Goal: Check status: Check status

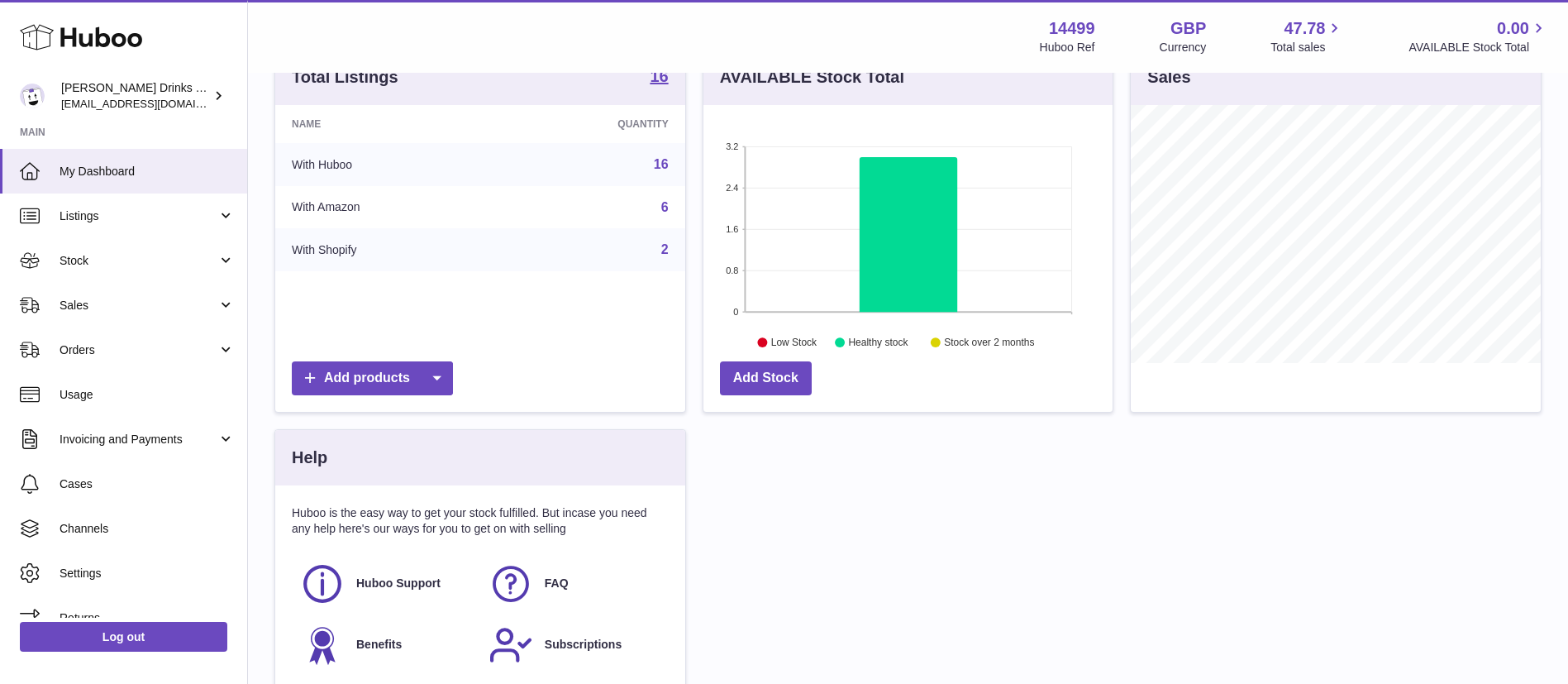
scroll to position [235, 0]
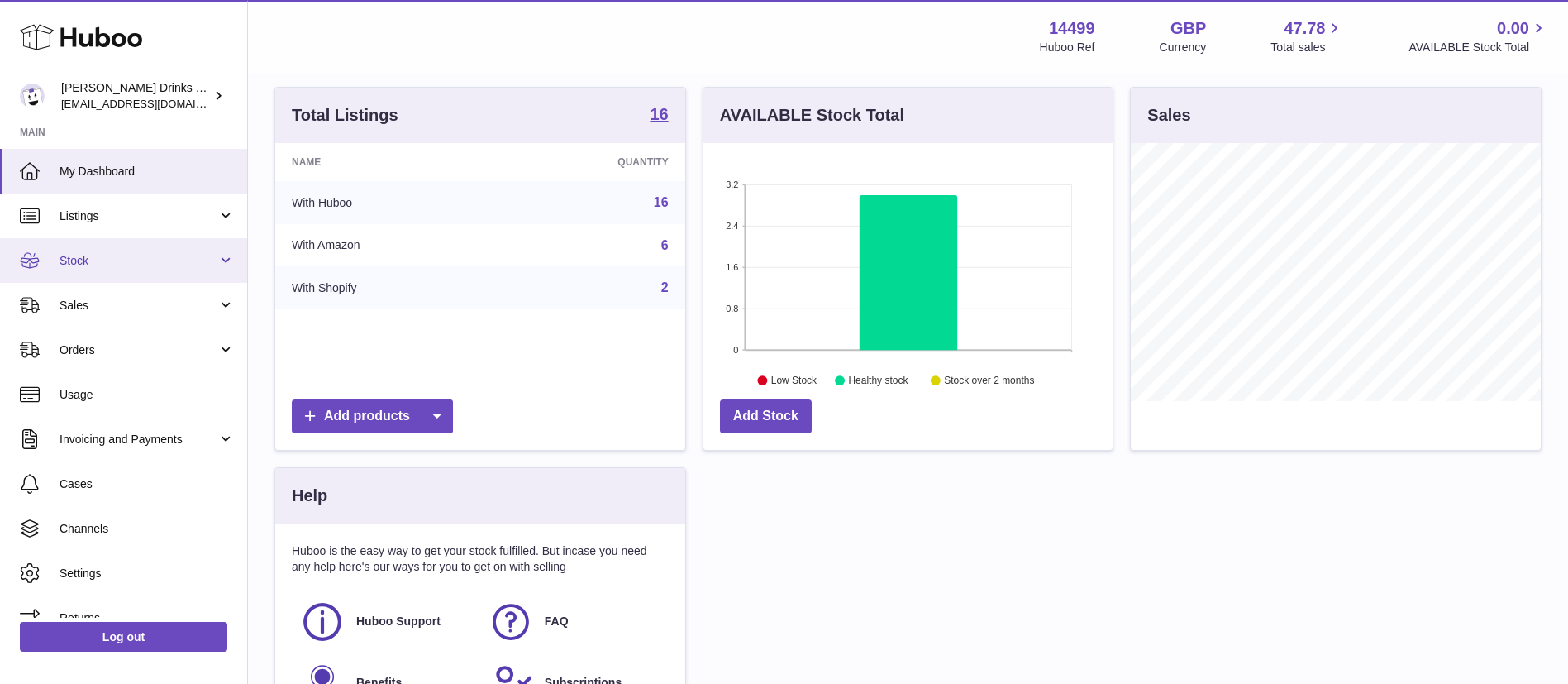
click at [91, 248] on link "Stock" at bounding box center [123, 261] width 247 height 45
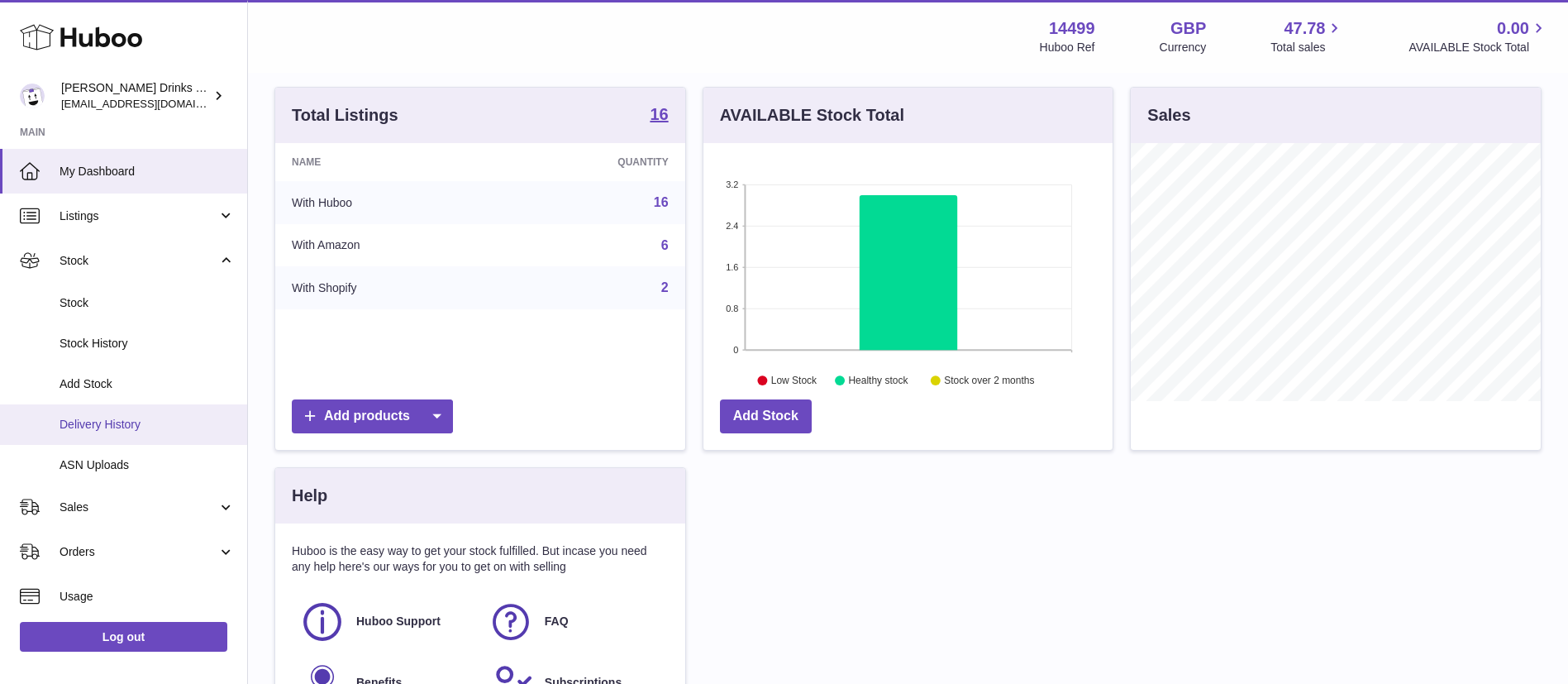
click at [113, 417] on span "Delivery History" at bounding box center [147, 424] width 176 height 16
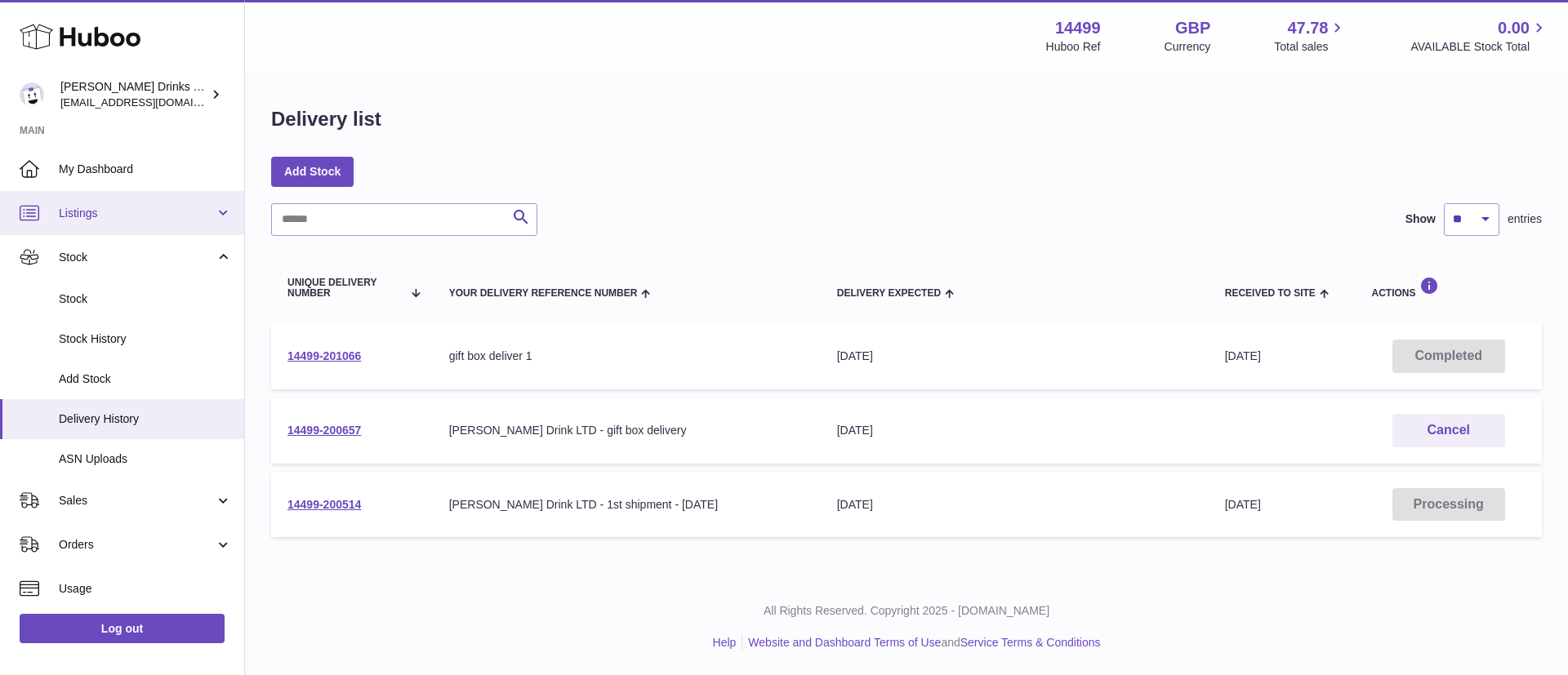
click at [118, 208] on span "Listings" at bounding box center [137, 214] width 156 height 16
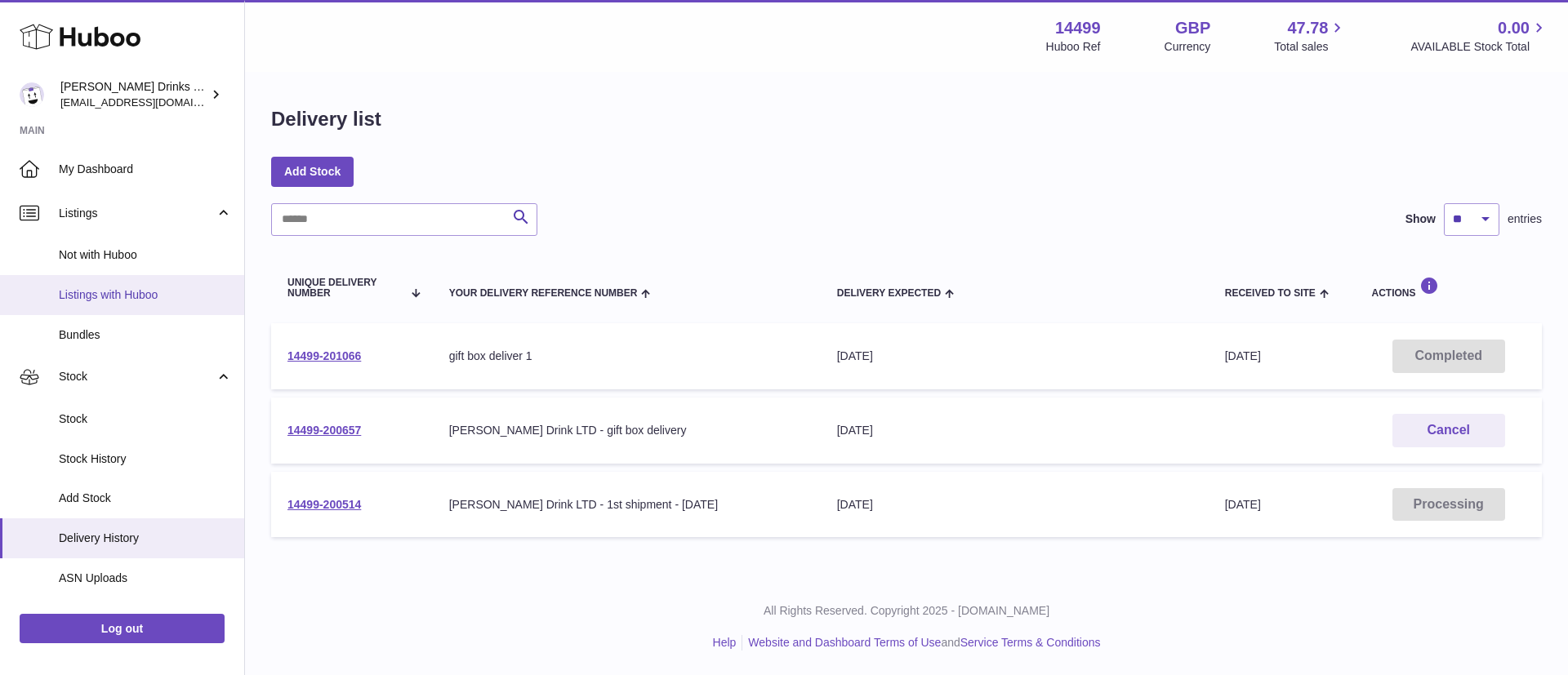
click at [143, 284] on link "Listings with Huboo" at bounding box center [121, 296] width 244 height 40
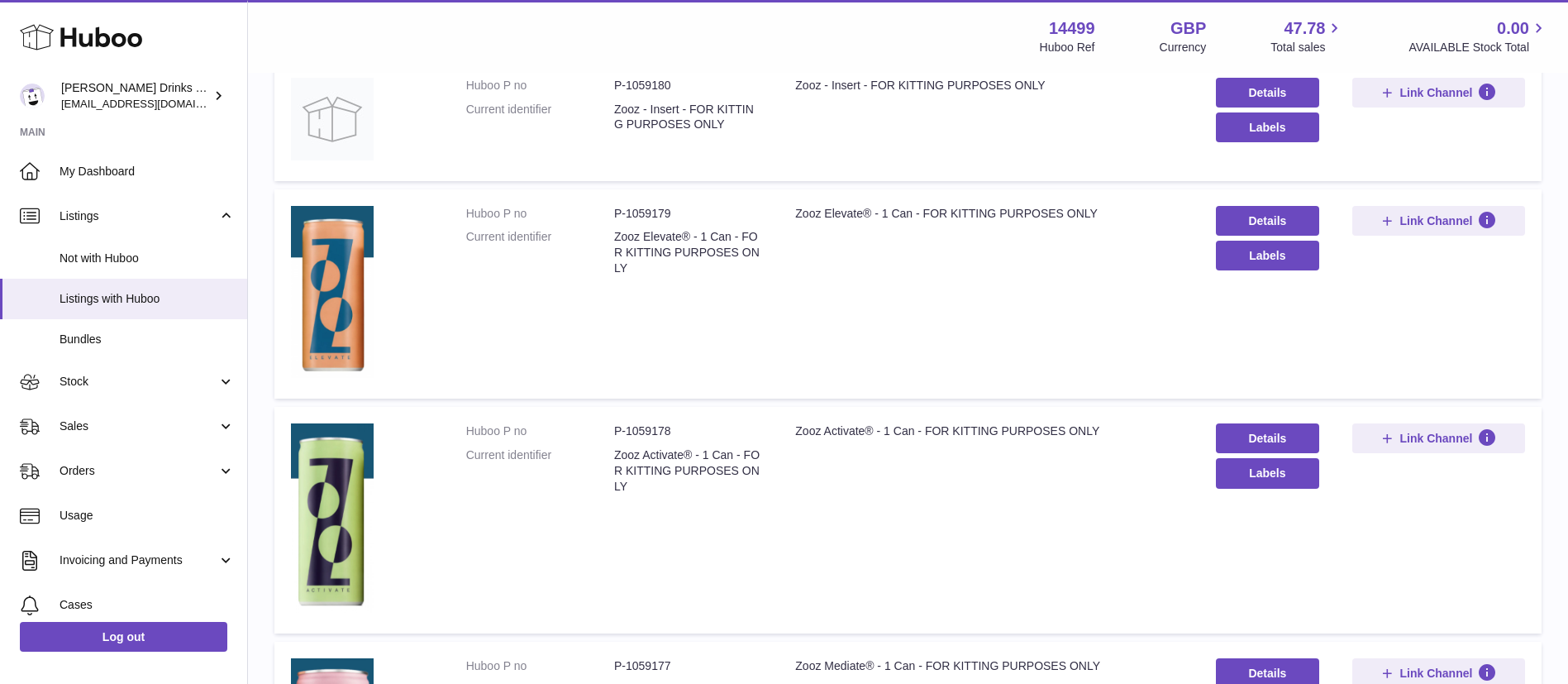
scroll to position [931, 0]
click at [100, 430] on span "Sales" at bounding box center [138, 426] width 158 height 16
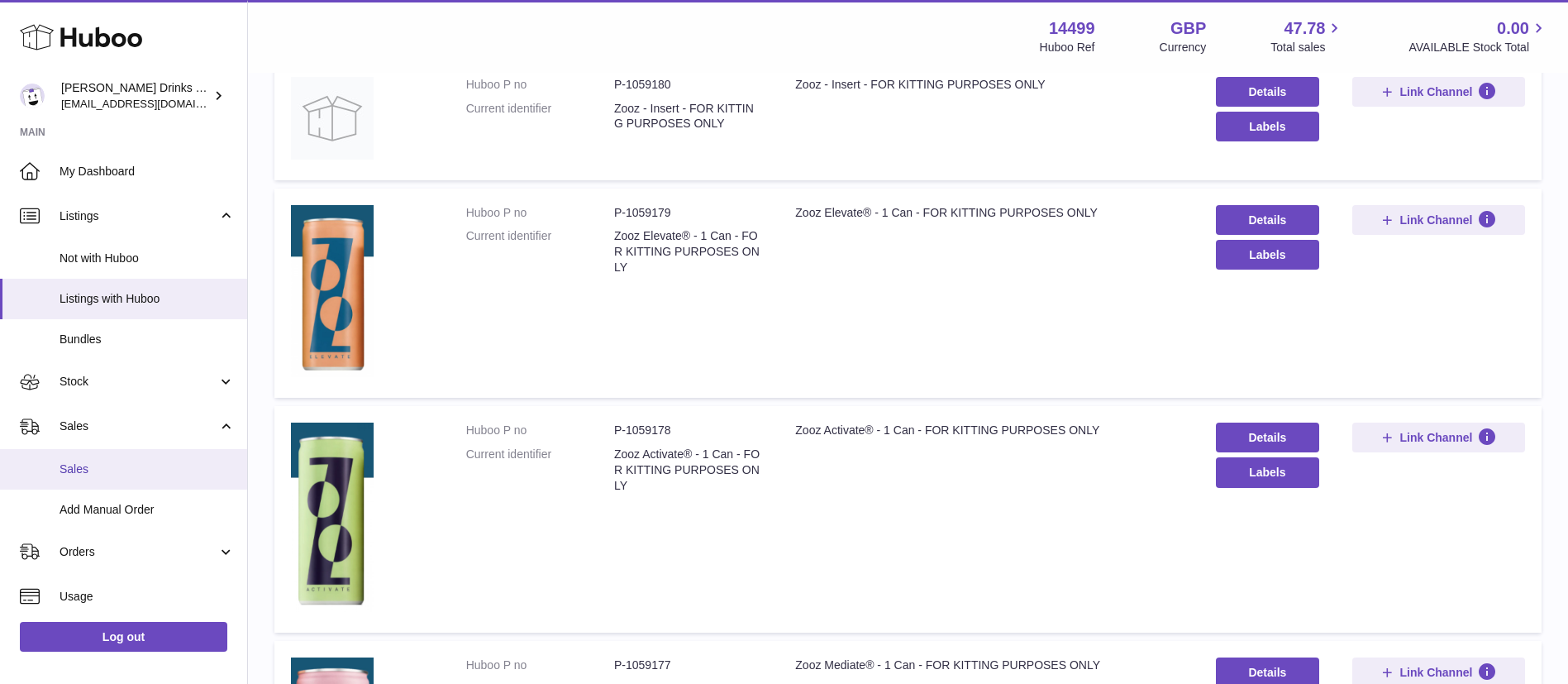
click at [114, 479] on link "Sales" at bounding box center [123, 469] width 247 height 41
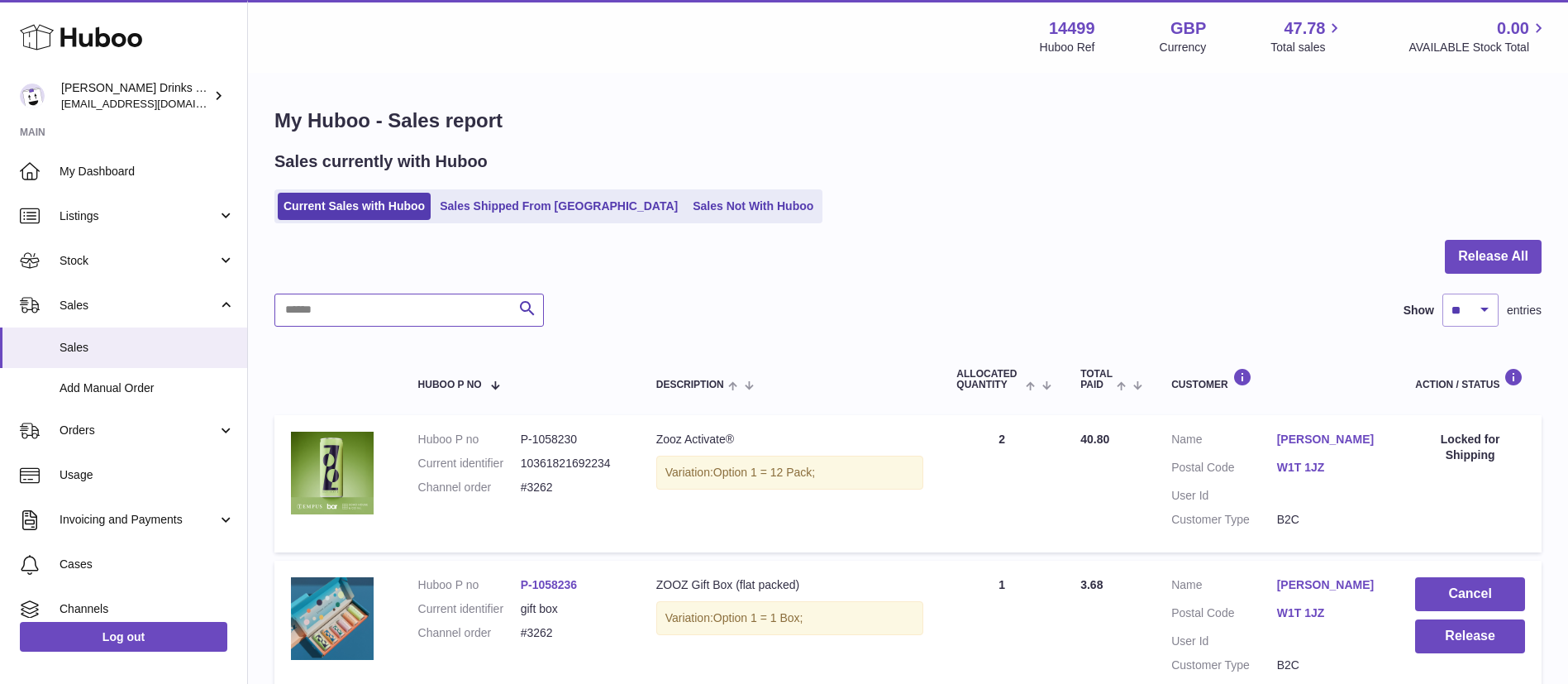
click at [437, 315] on input "text" at bounding box center [410, 310] width 270 height 33
paste input "****"
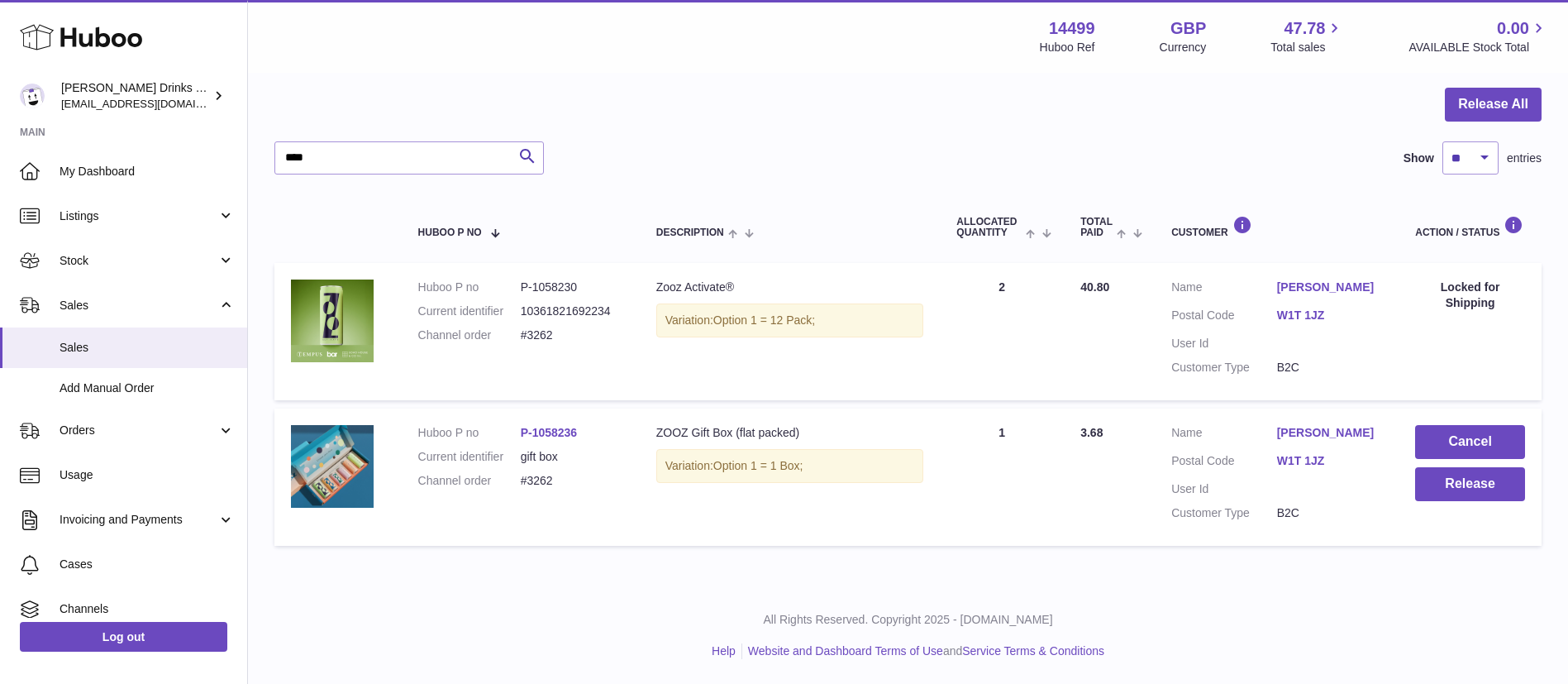
click at [1333, 286] on link "Evgenia Svedlund" at bounding box center [1330, 287] width 106 height 16
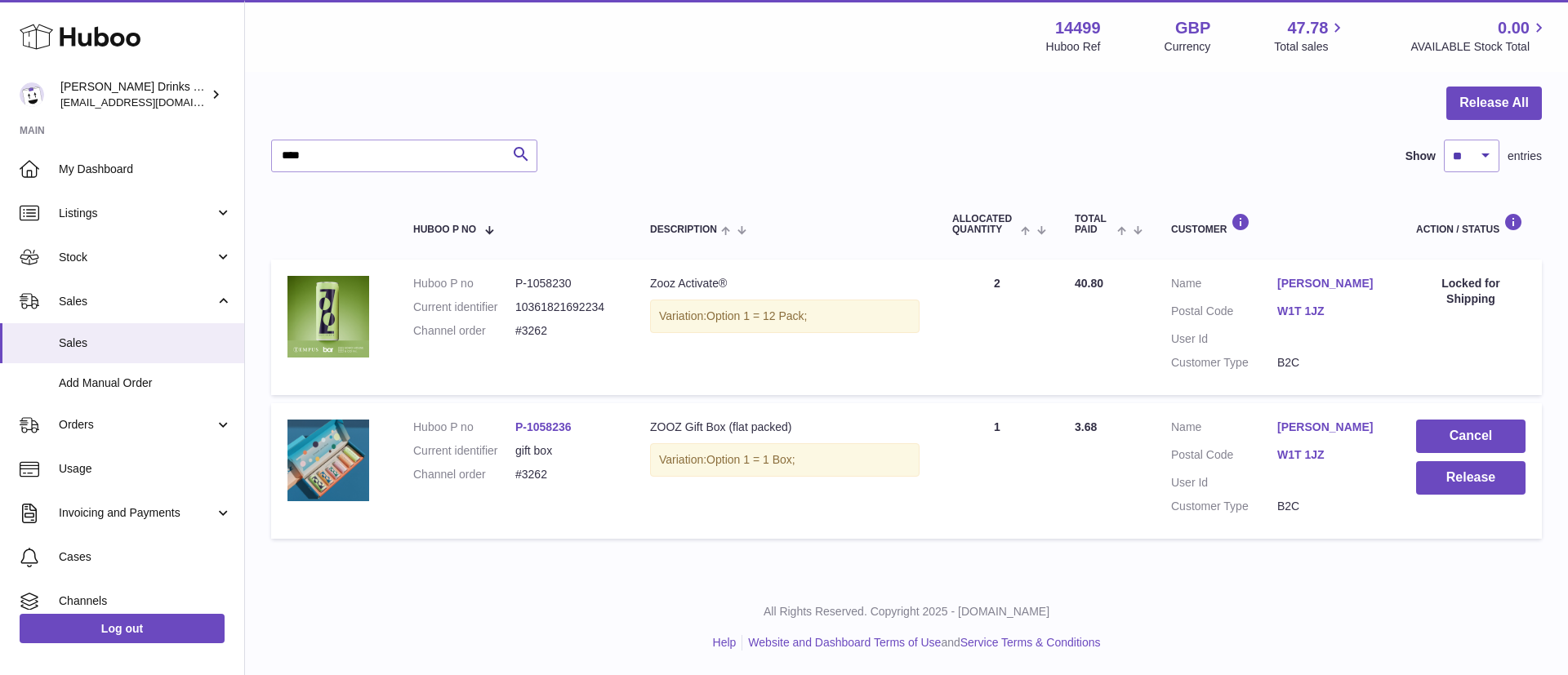
click at [1086, 370] on div at bounding box center [784, 338] width 1568 height 675
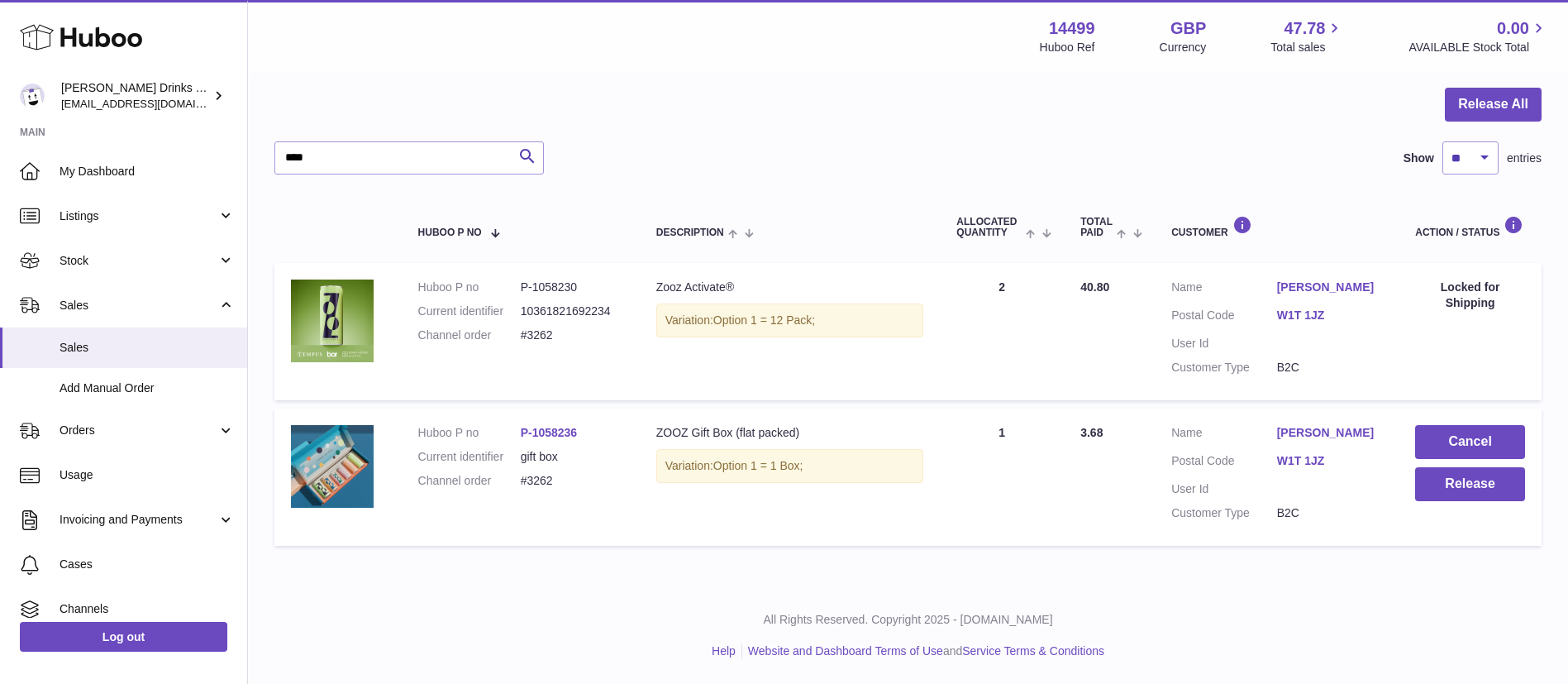
drag, startPoint x: 561, startPoint y: 332, endPoint x: 516, endPoint y: 334, distance: 45.0
click at [516, 334] on dl "Huboo P no P-1058230 Current identifier 10361821692234 Channel order #3262" at bounding box center [521, 315] width 205 height 72
copy dl "#3262"
click at [695, 193] on table "Huboo P no Description ALLOCATED Quantity Total paid Customer Action / Status H…" at bounding box center [908, 373] width 1267 height 363
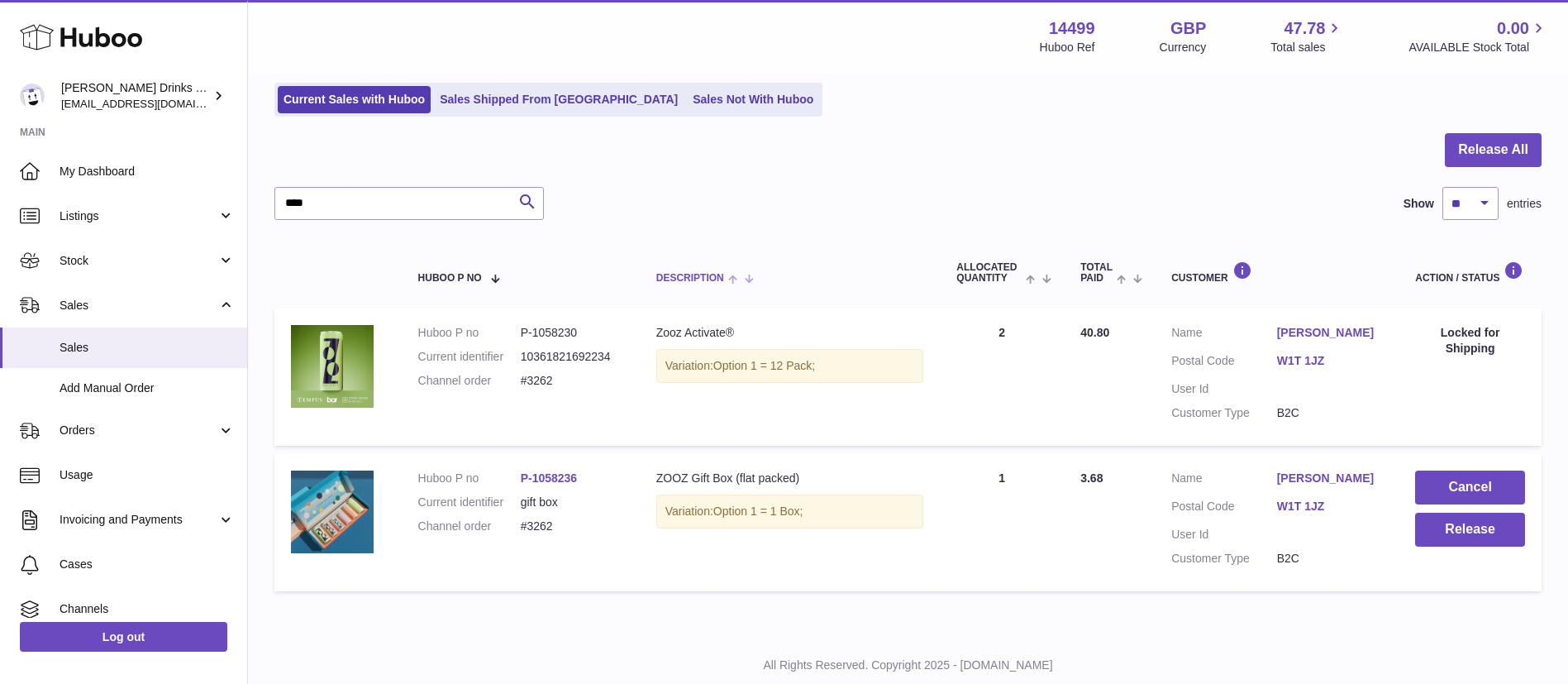
scroll to position [105, 0]
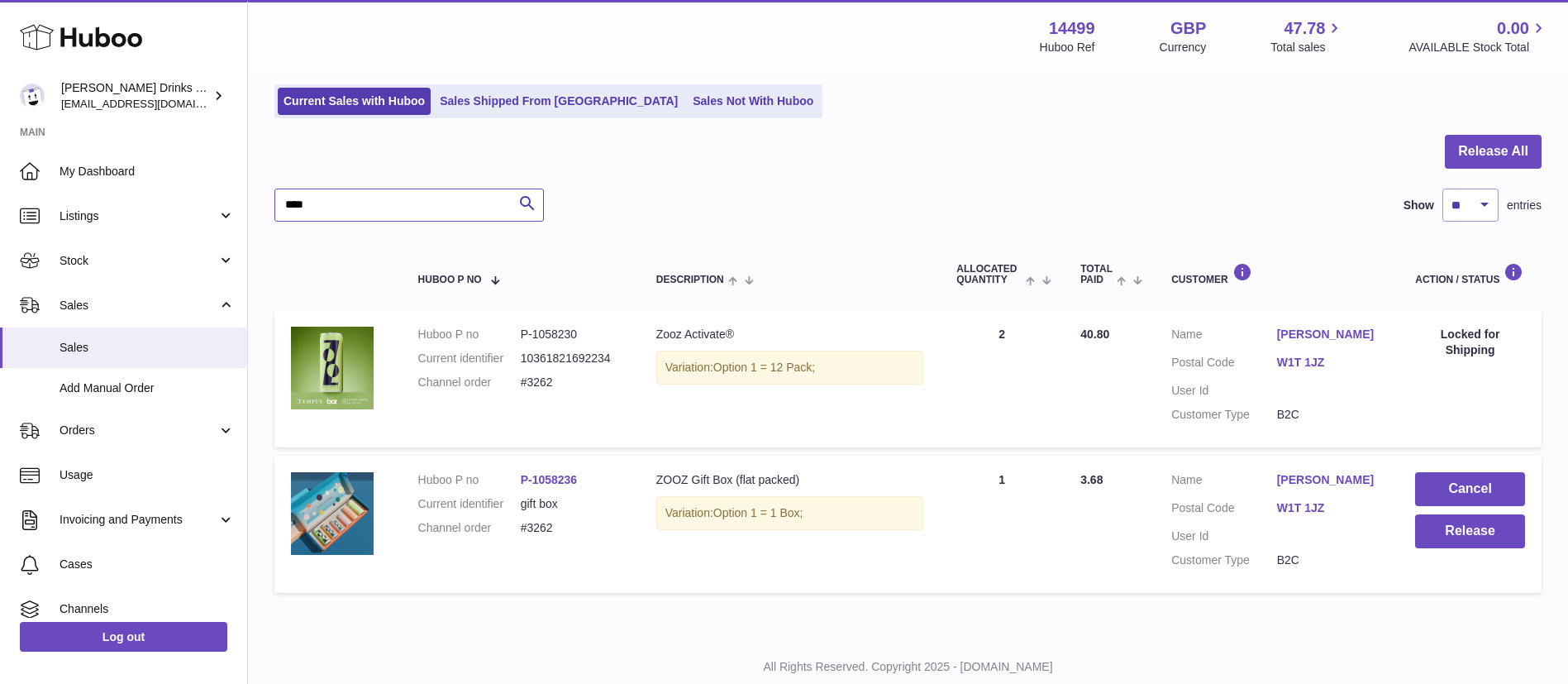
click at [431, 202] on input "****" at bounding box center [410, 205] width 270 height 33
type input "*"
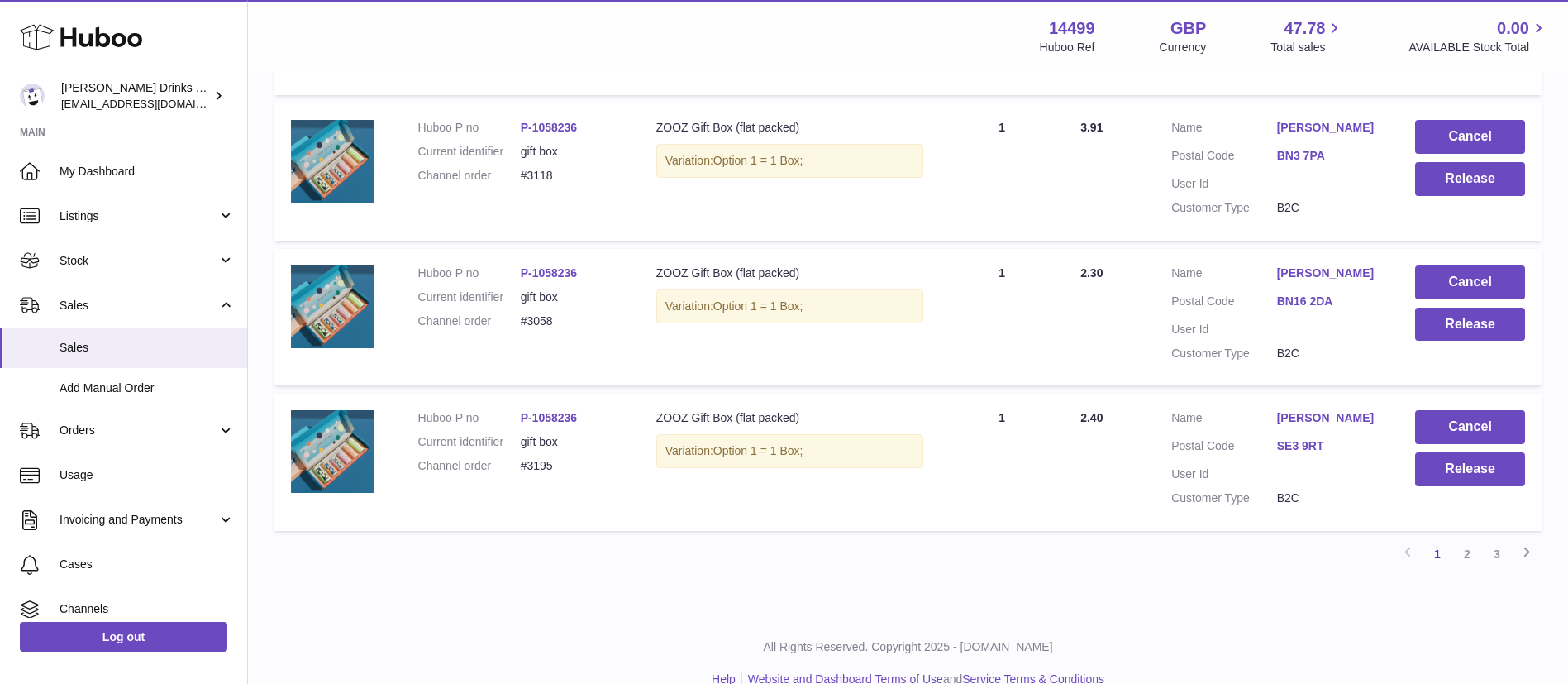
scroll to position [1372, 0]
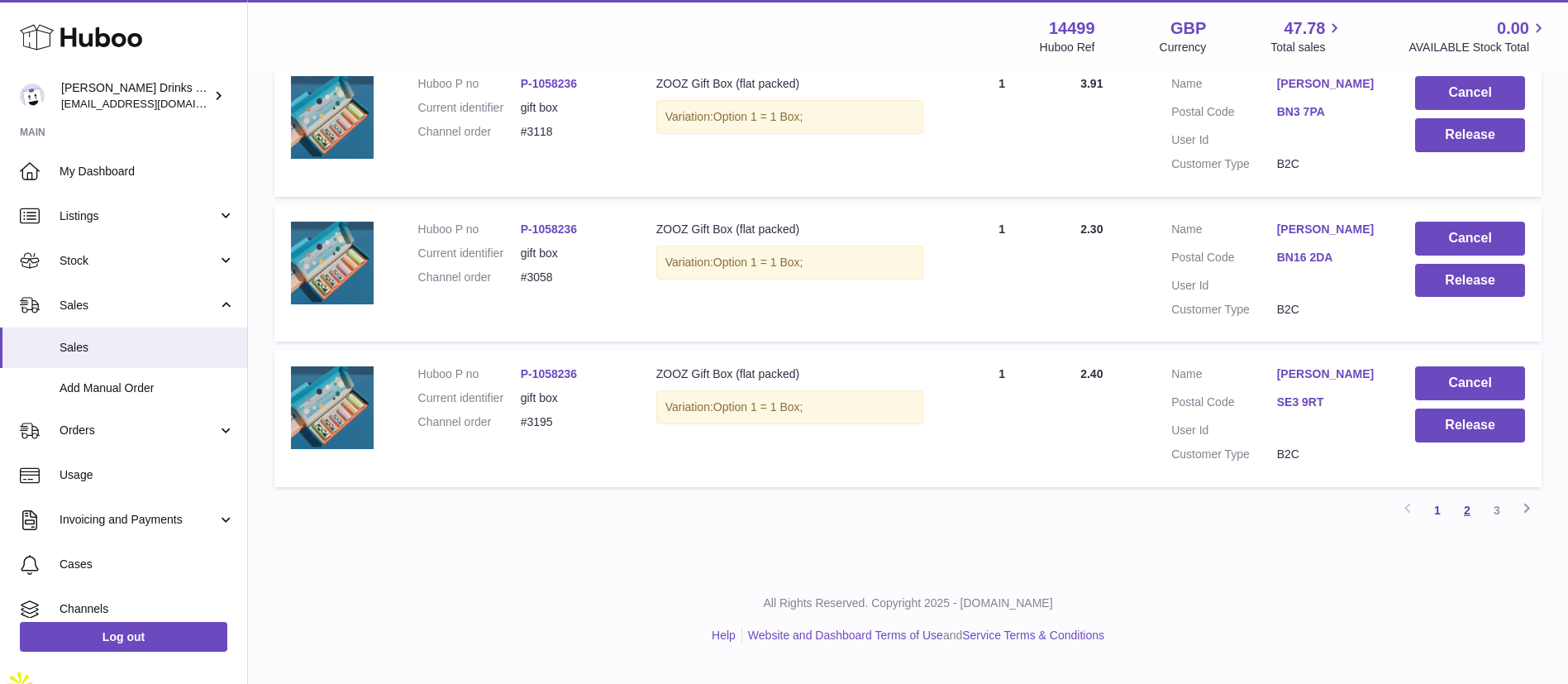
click at [1469, 525] on link "2" at bounding box center [1467, 510] width 30 height 30
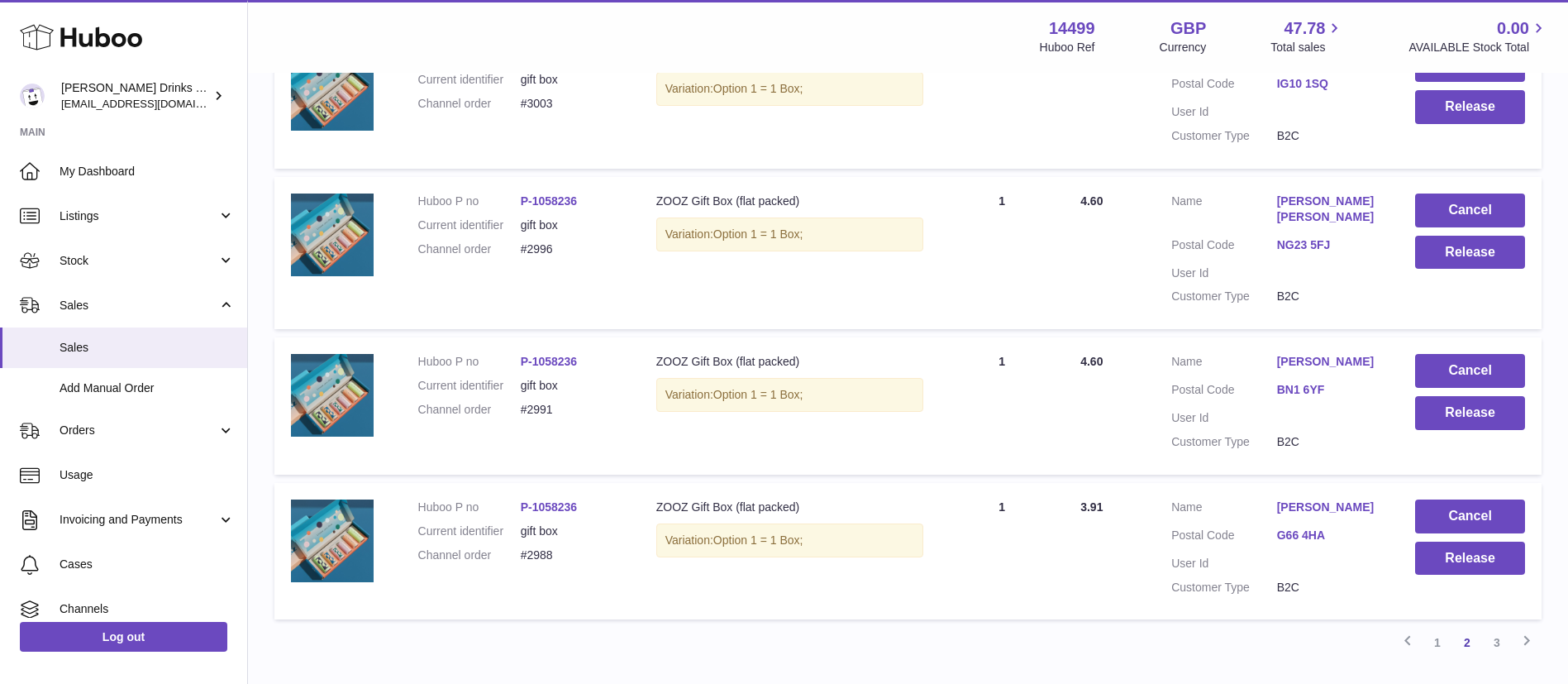
scroll to position [1419, 0]
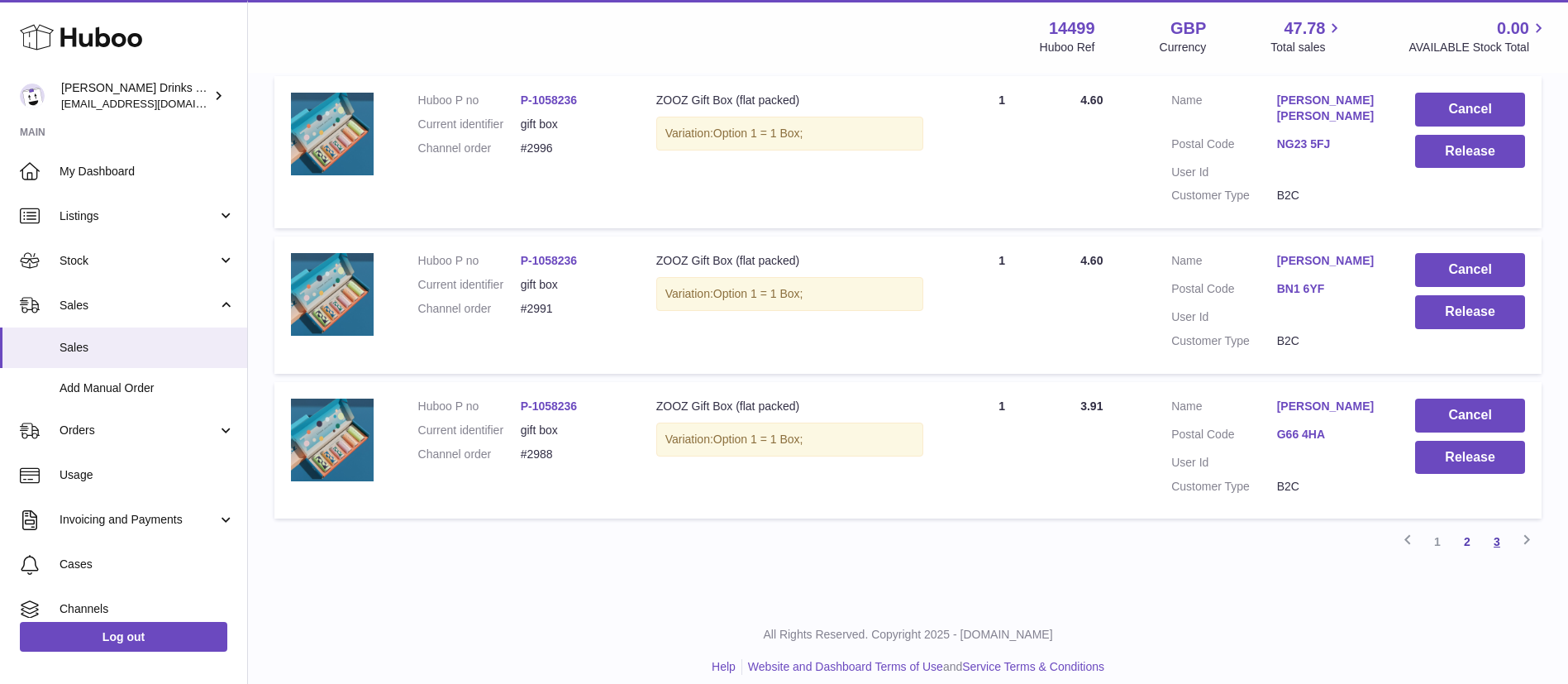
click at [1499, 527] on link "3" at bounding box center [1497, 541] width 30 height 30
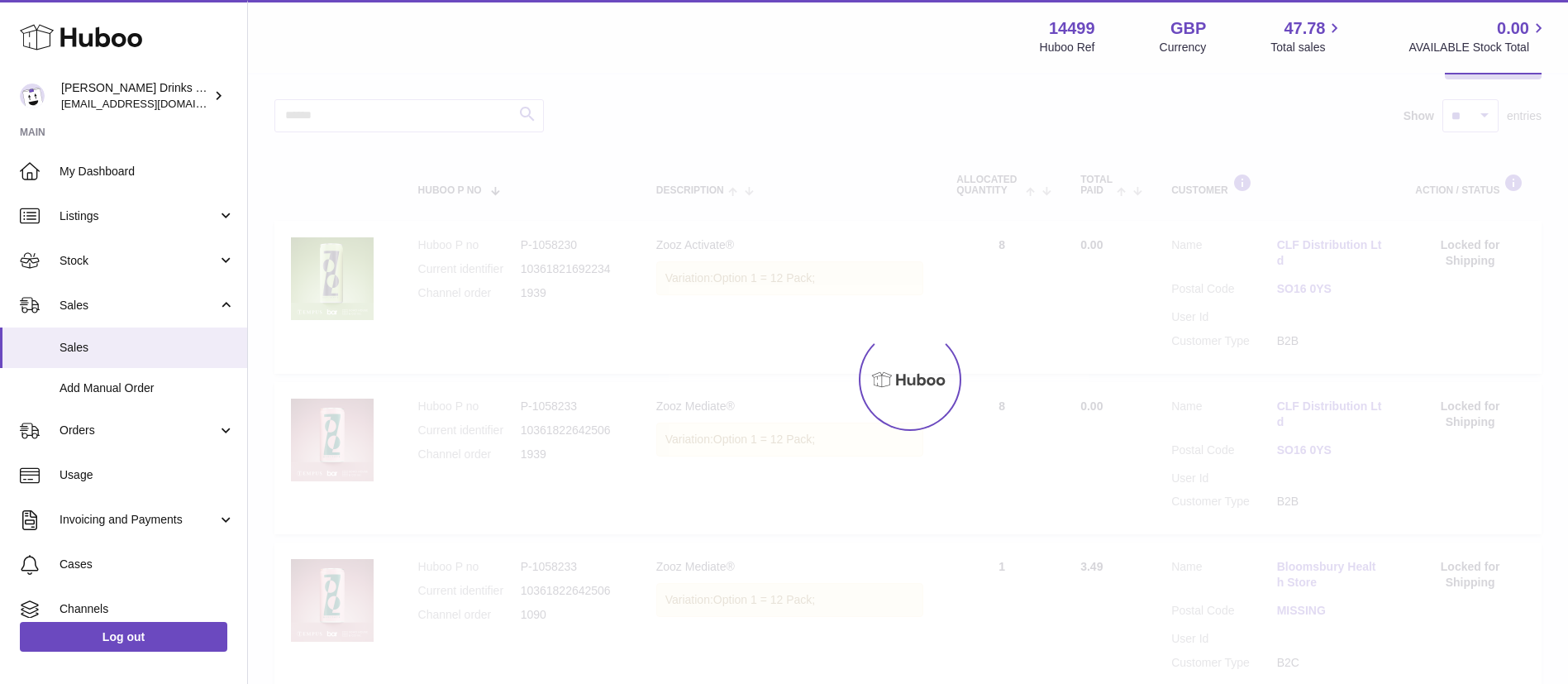
scroll to position [75, 0]
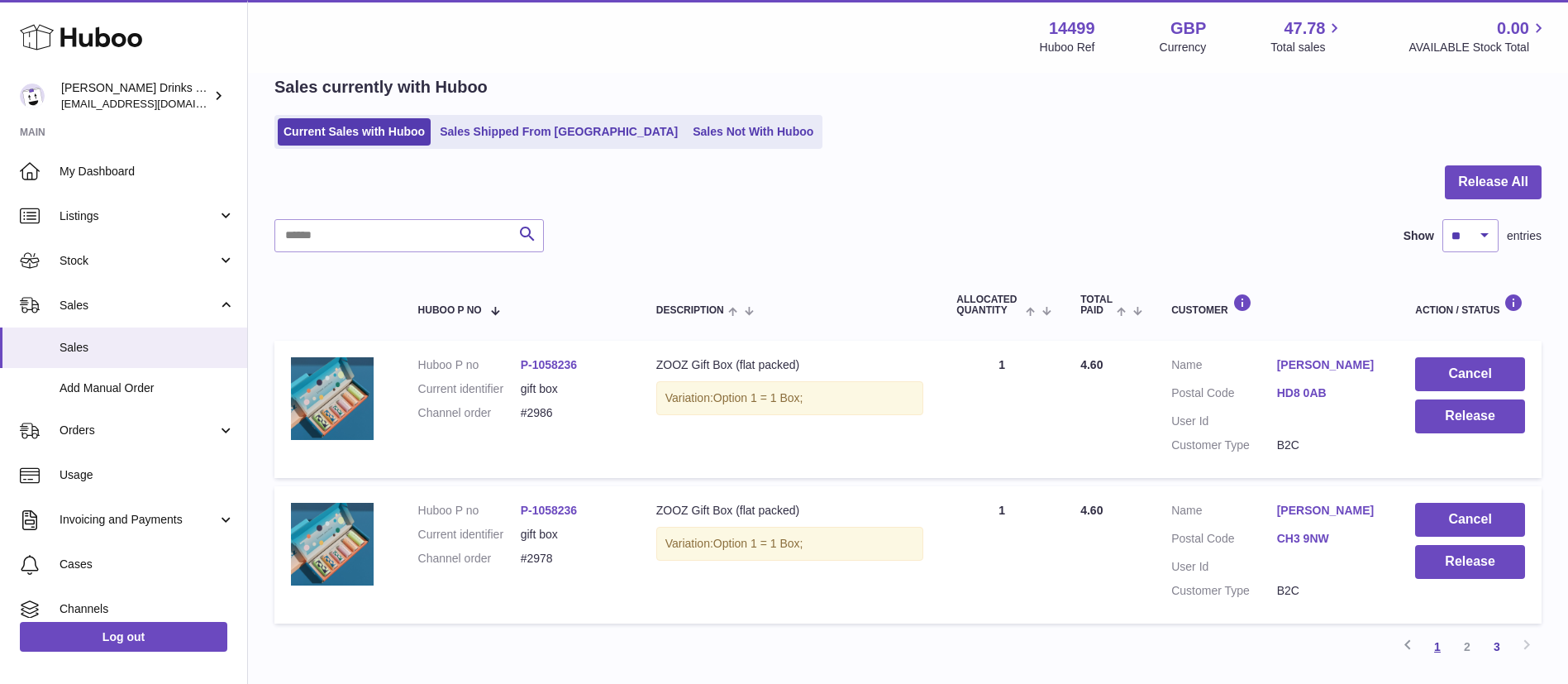
click at [1440, 655] on link "1" at bounding box center [1437, 647] width 30 height 30
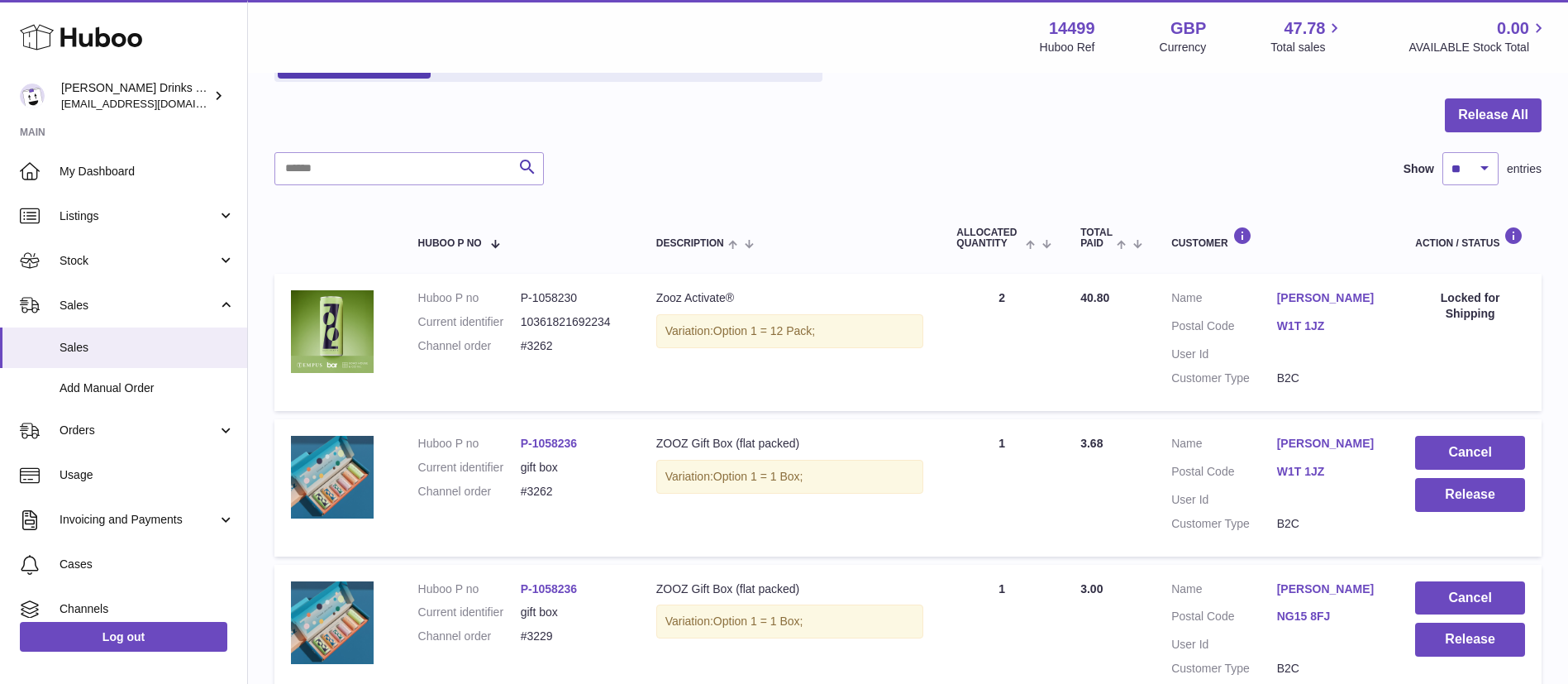
scroll to position [143, 0]
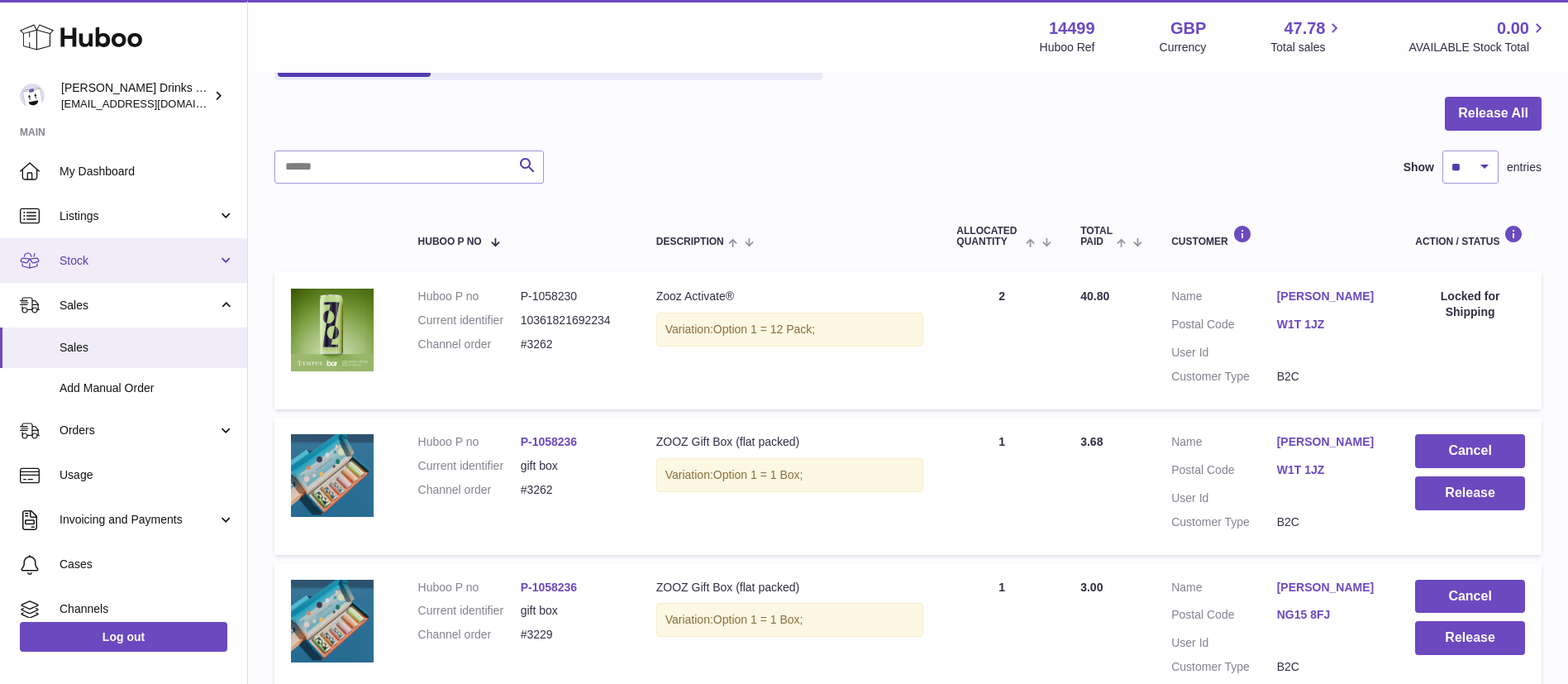
click at [92, 264] on span "Stock" at bounding box center [138, 261] width 158 height 16
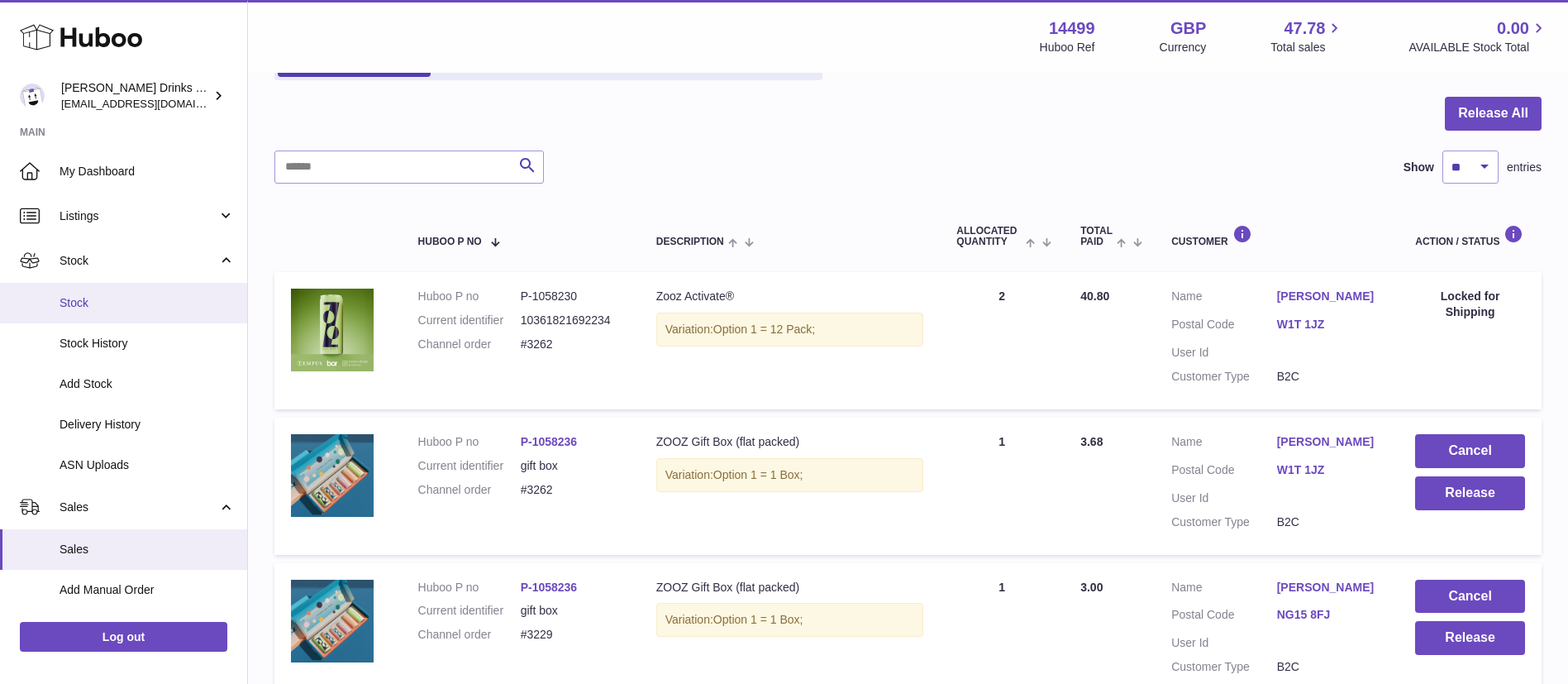
click at [98, 284] on link "Stock" at bounding box center [123, 303] width 247 height 41
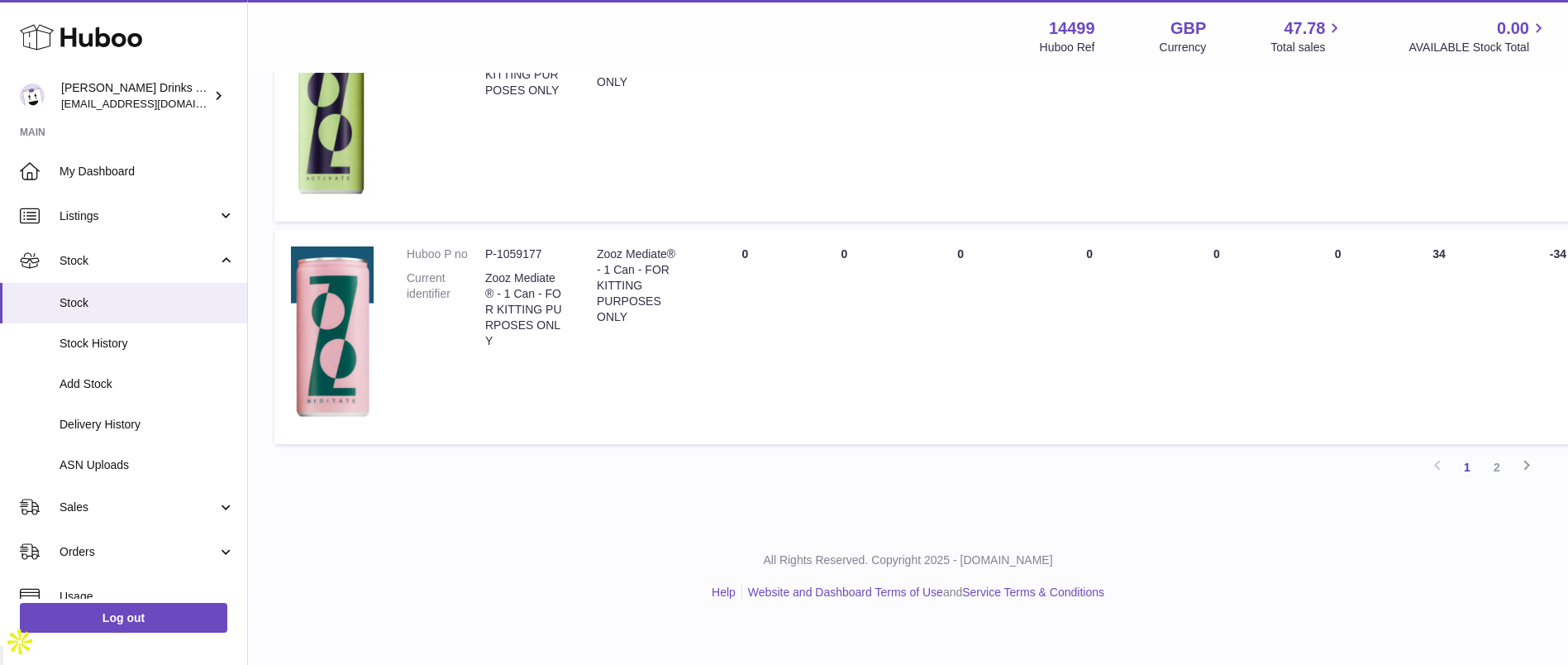
scroll to position [1926, 0]
click at [1498, 482] on link "2" at bounding box center [1497, 467] width 30 height 30
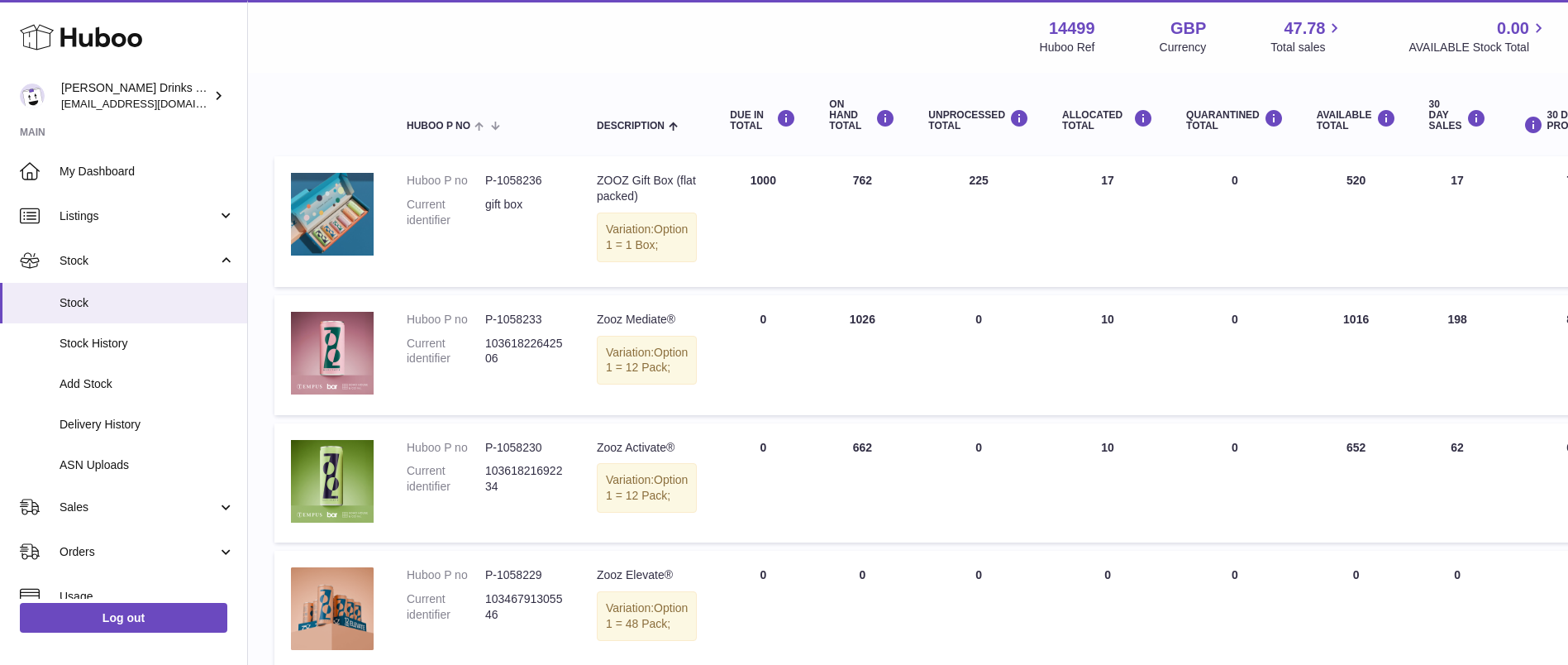
scroll to position [253, 0]
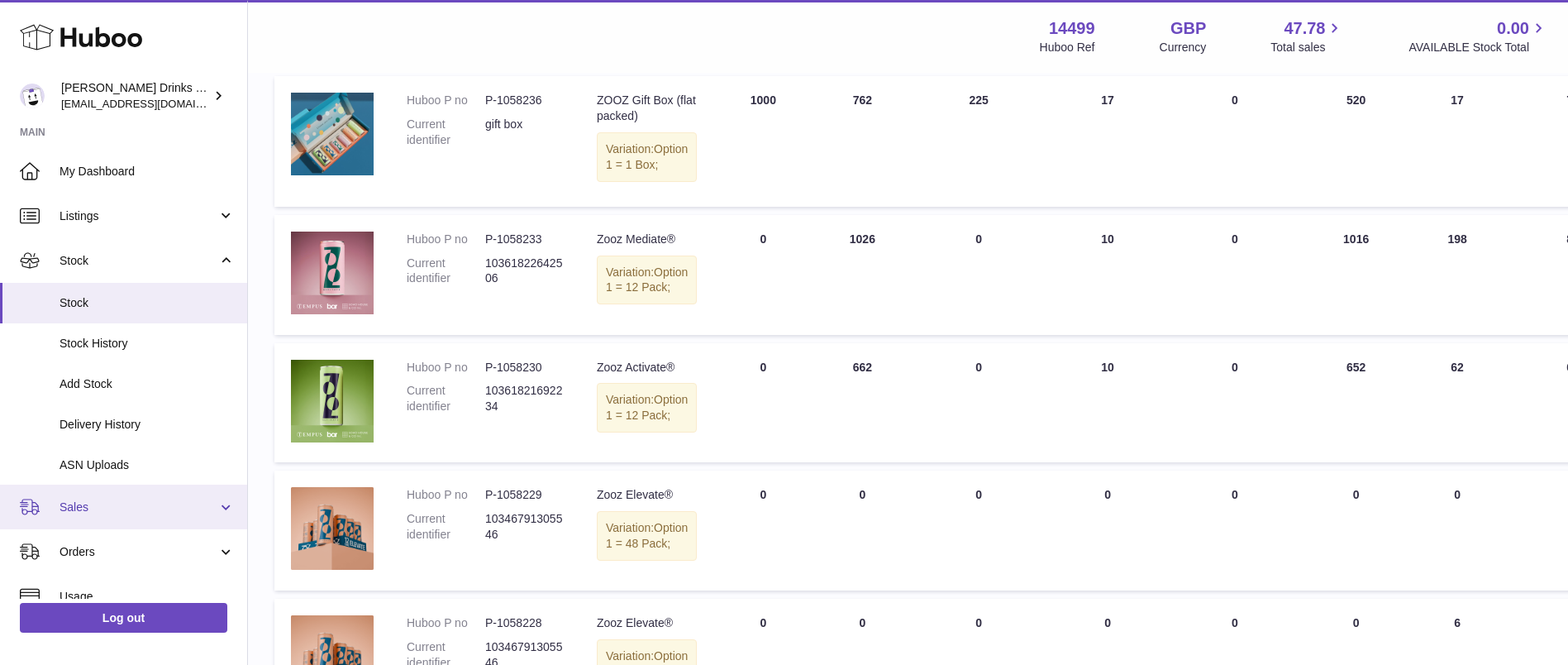
click at [122, 501] on span "Sales" at bounding box center [138, 507] width 158 height 16
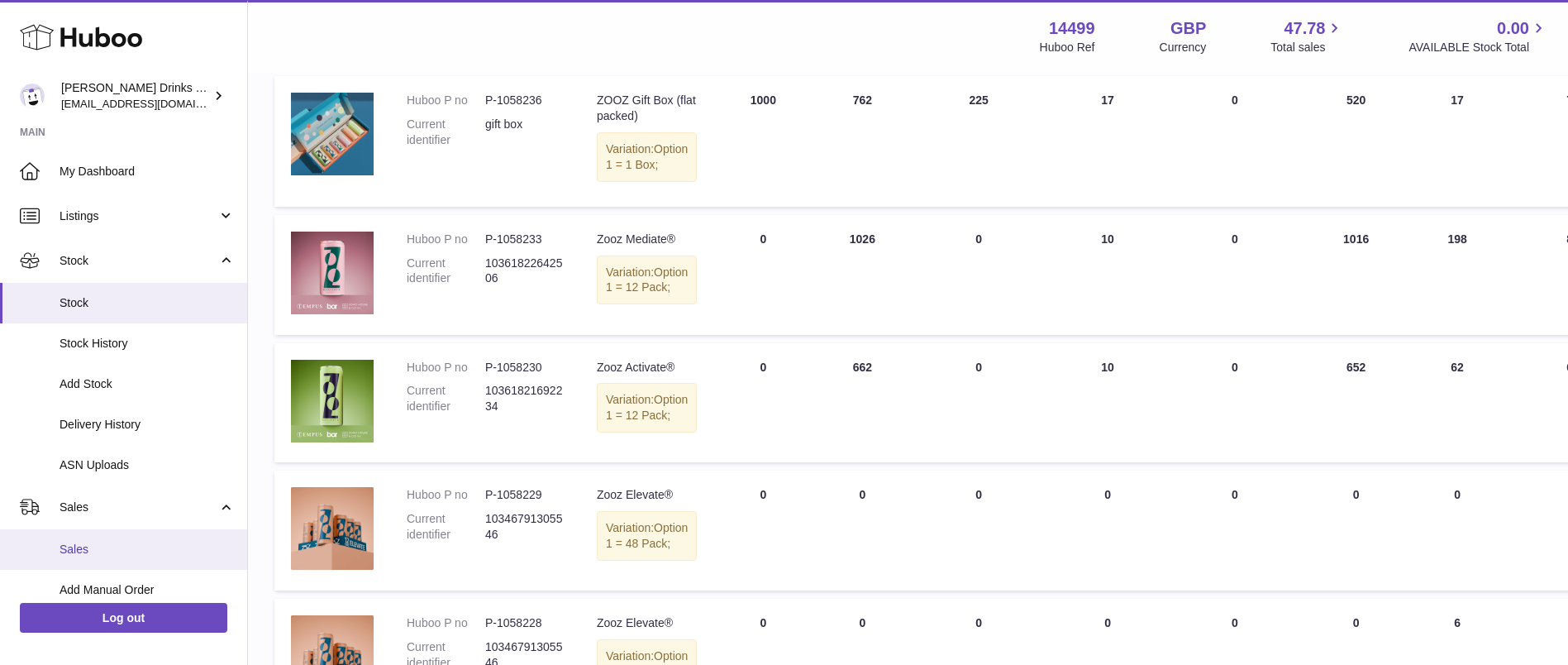
click at [129, 535] on link "Sales" at bounding box center [123, 550] width 247 height 41
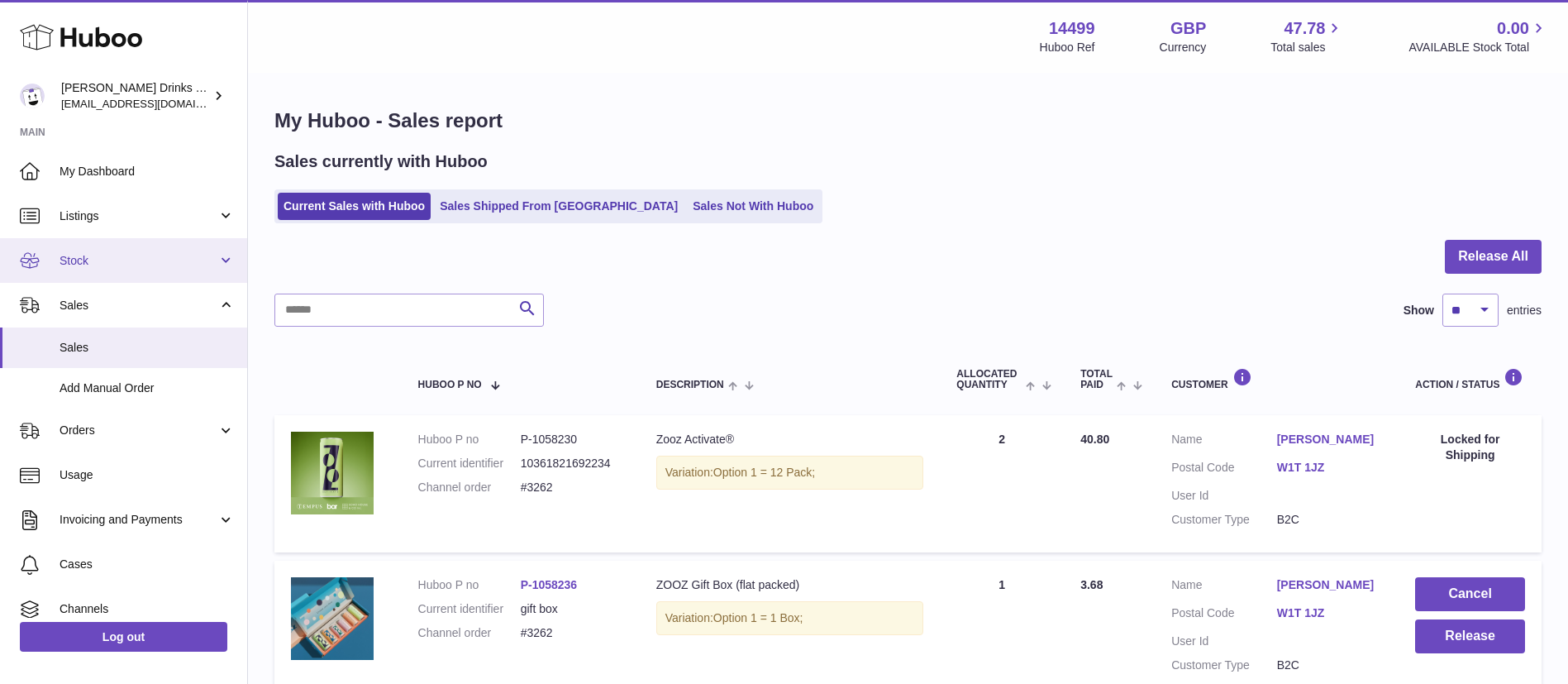
click at [85, 254] on span "Stock" at bounding box center [138, 261] width 158 height 16
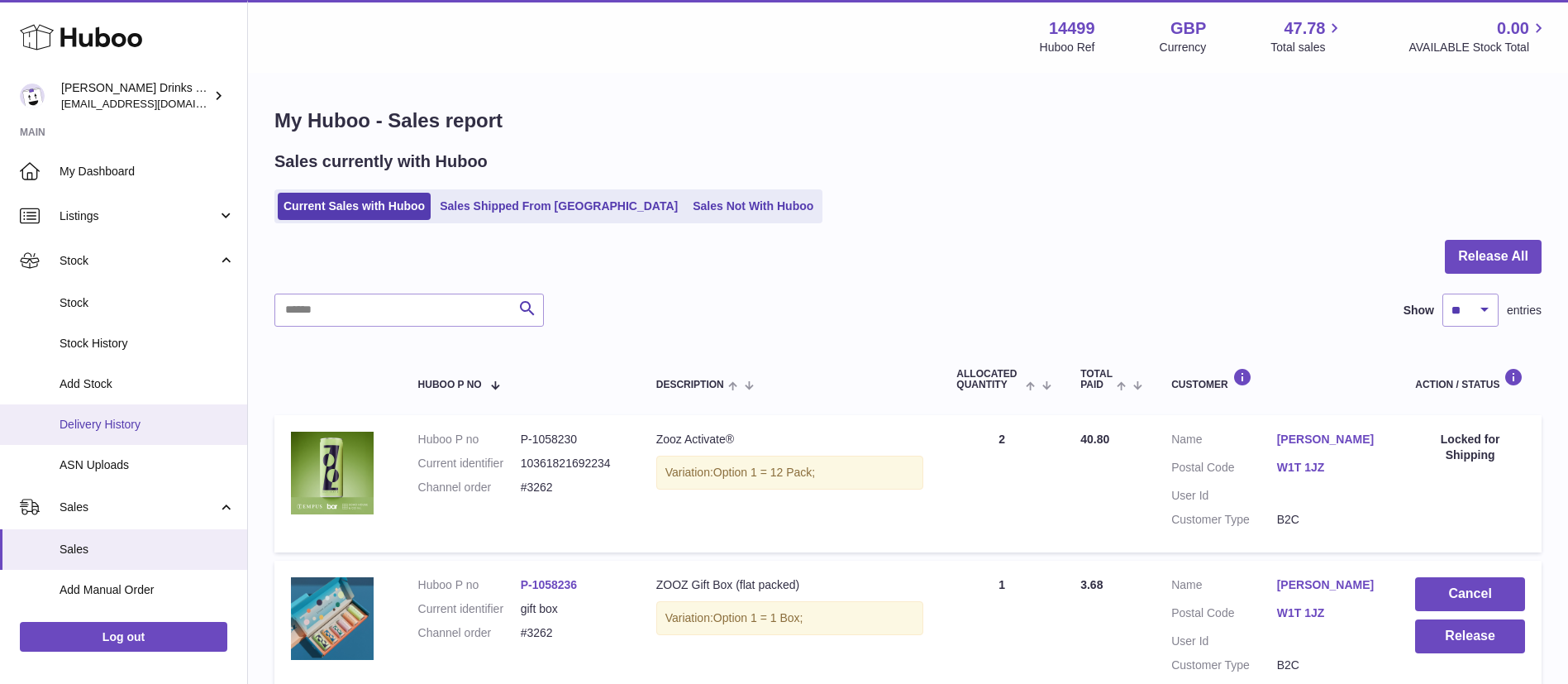
click at [126, 407] on link "Delivery History" at bounding box center [123, 425] width 247 height 41
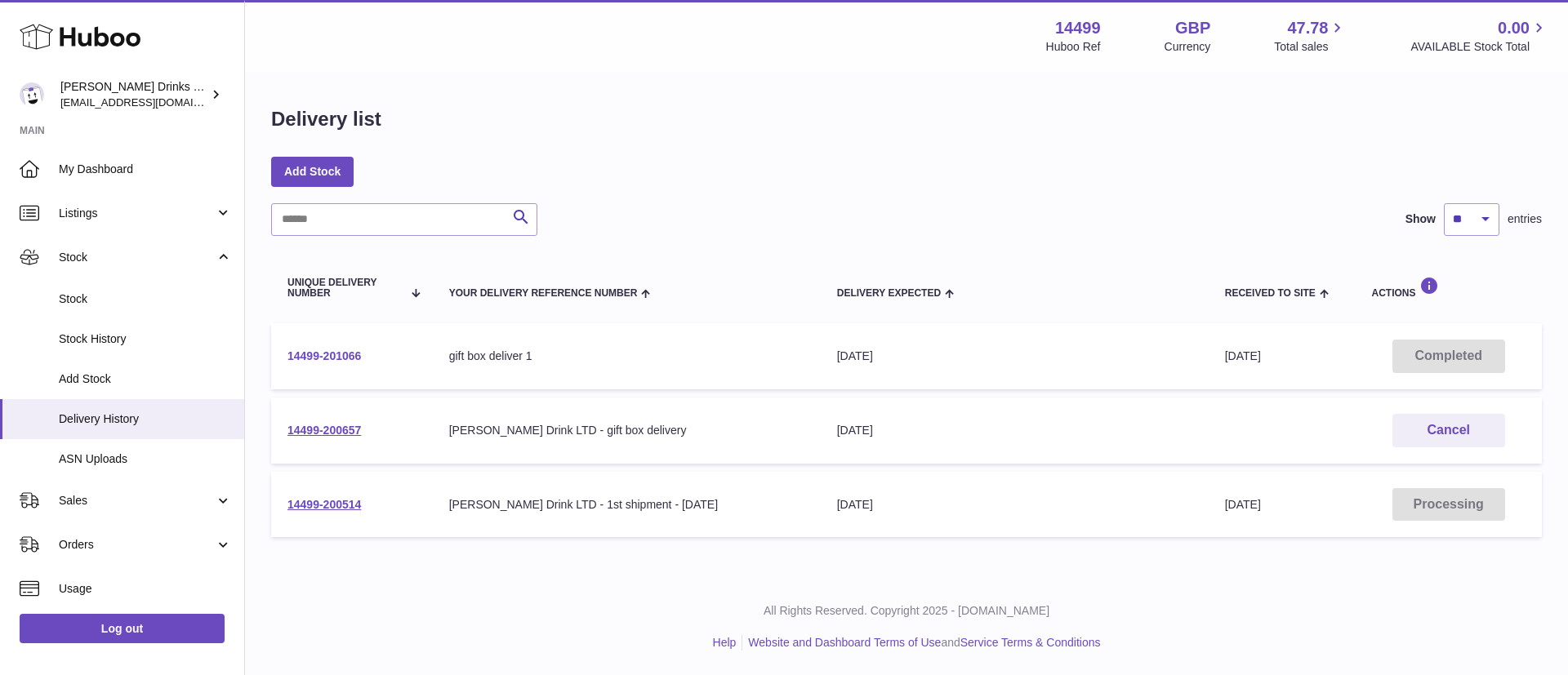
click at [344, 349] on link "14499-201066" at bounding box center [324, 356] width 74 height 13
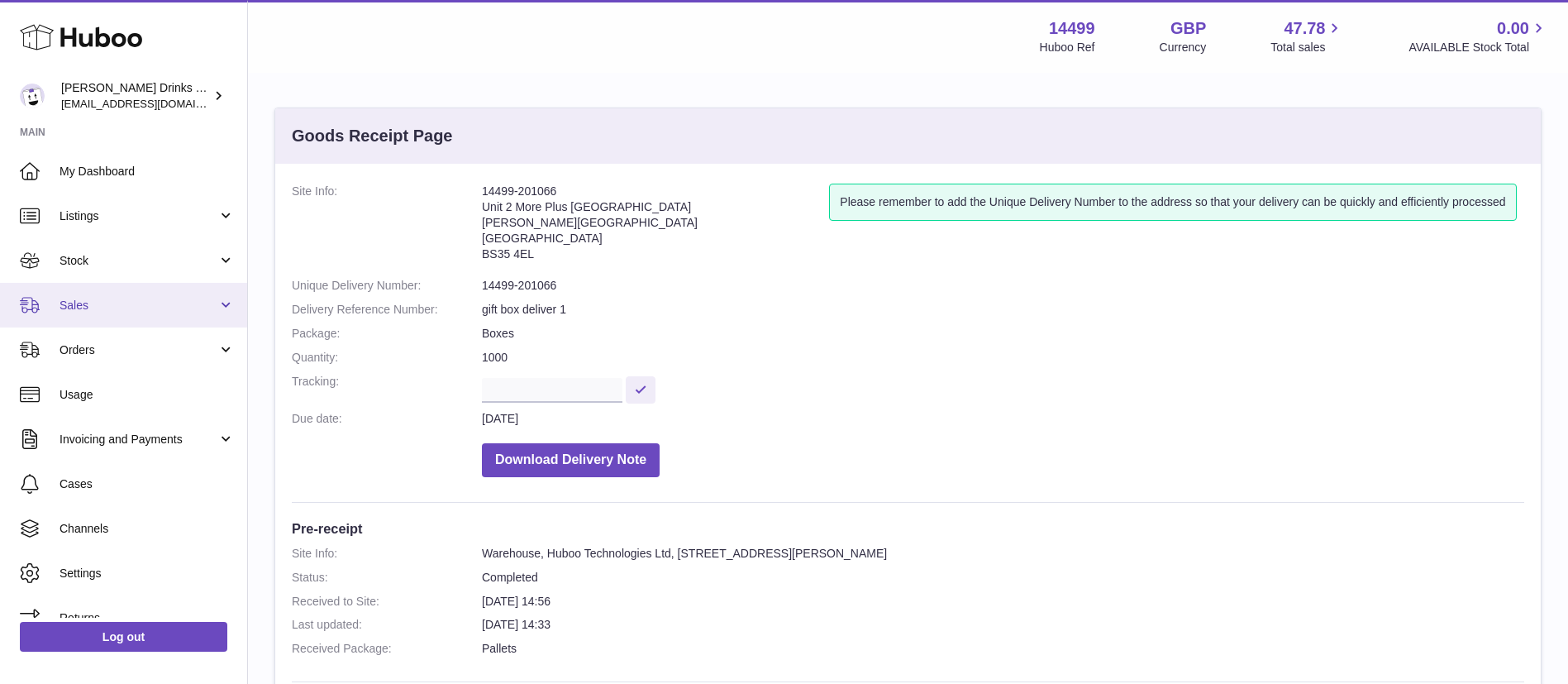
click at [130, 312] on span "Sales" at bounding box center [138, 306] width 158 height 16
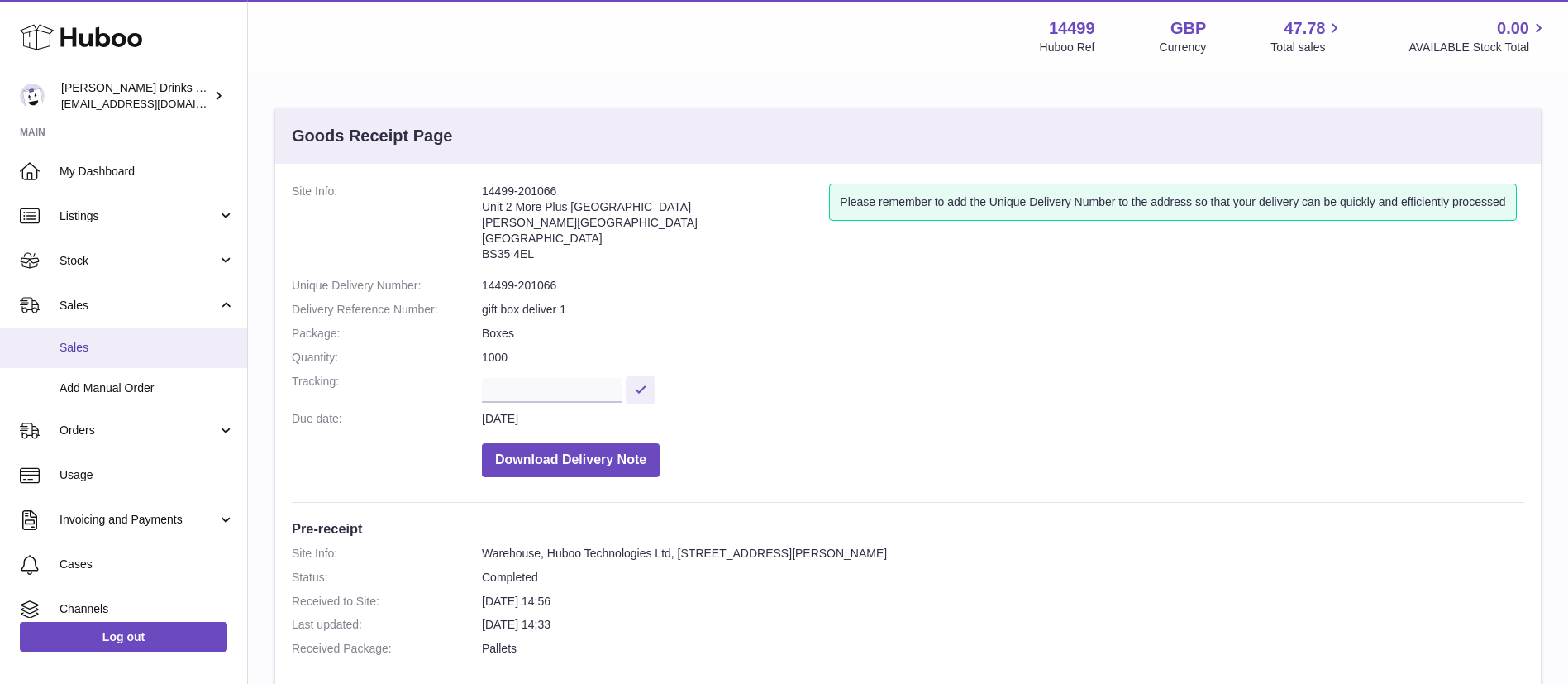
click at [141, 338] on link "Sales" at bounding box center [123, 348] width 247 height 41
